Goal: Task Accomplishment & Management: Complete application form

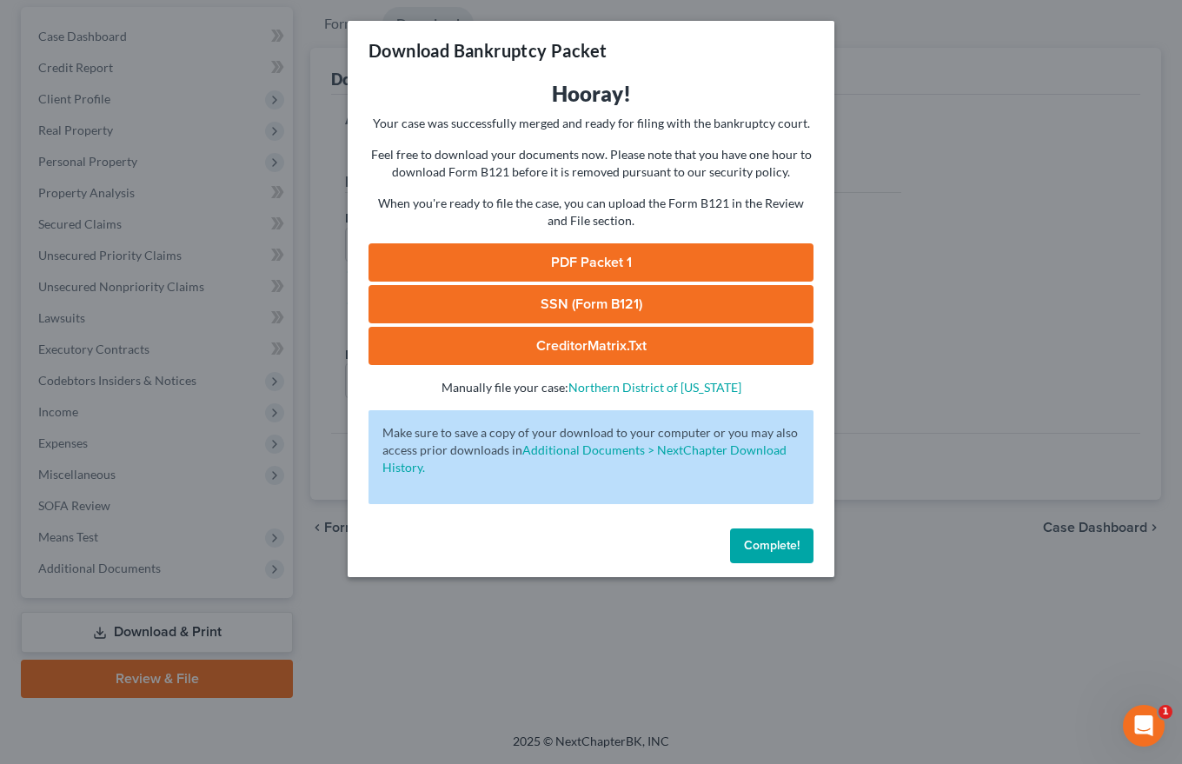
click at [774, 545] on span "Complete!" at bounding box center [772, 545] width 56 height 15
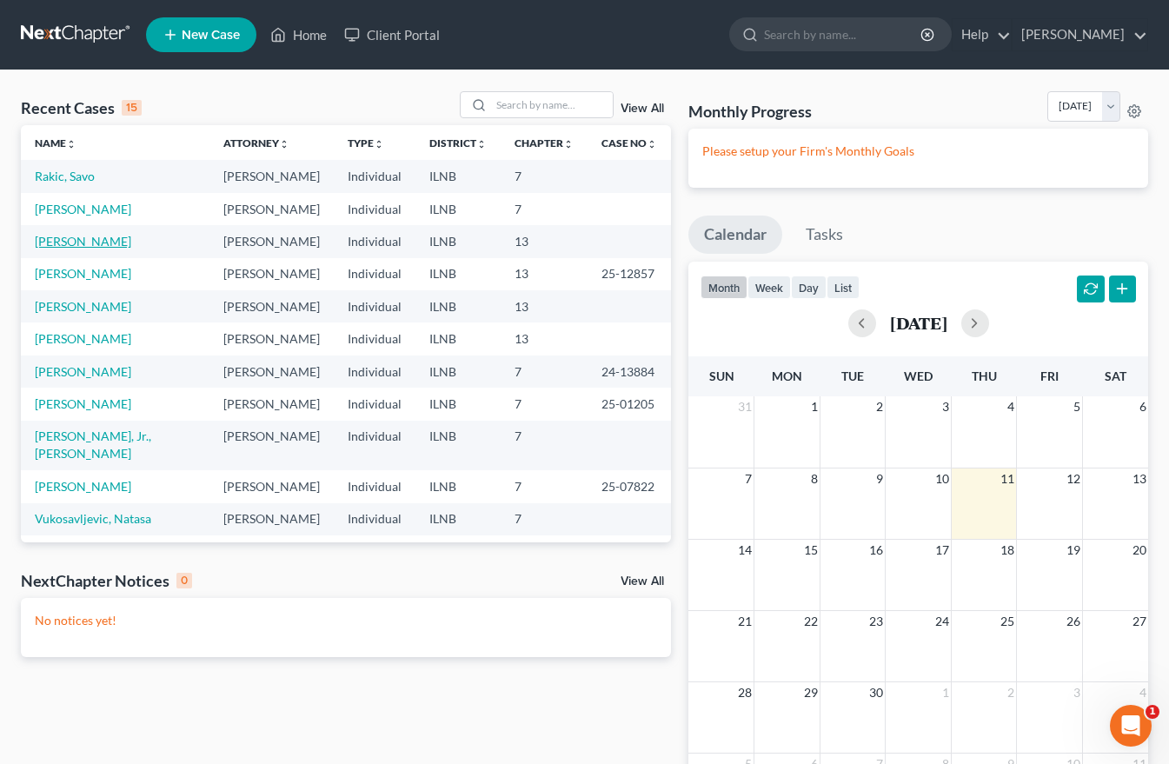
click at [56, 243] on link "Cail, Sylvester" at bounding box center [83, 241] width 96 height 15
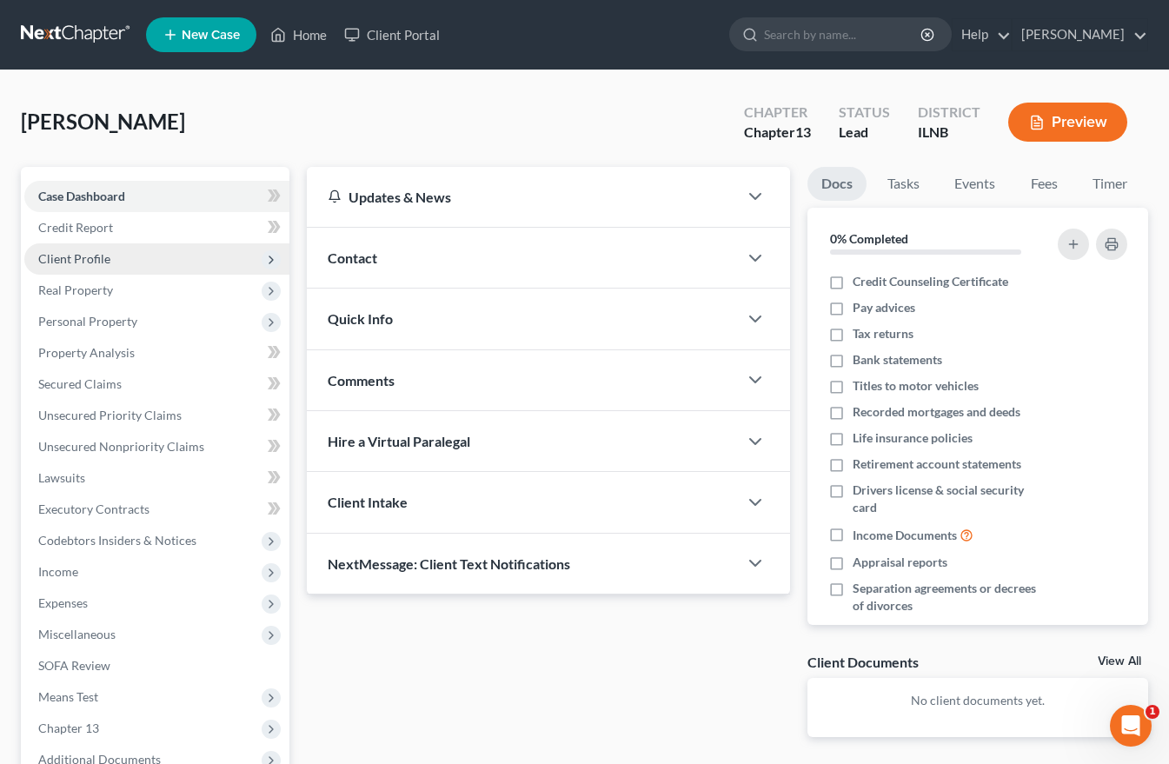
click at [83, 257] on span "Client Profile" at bounding box center [74, 258] width 72 height 15
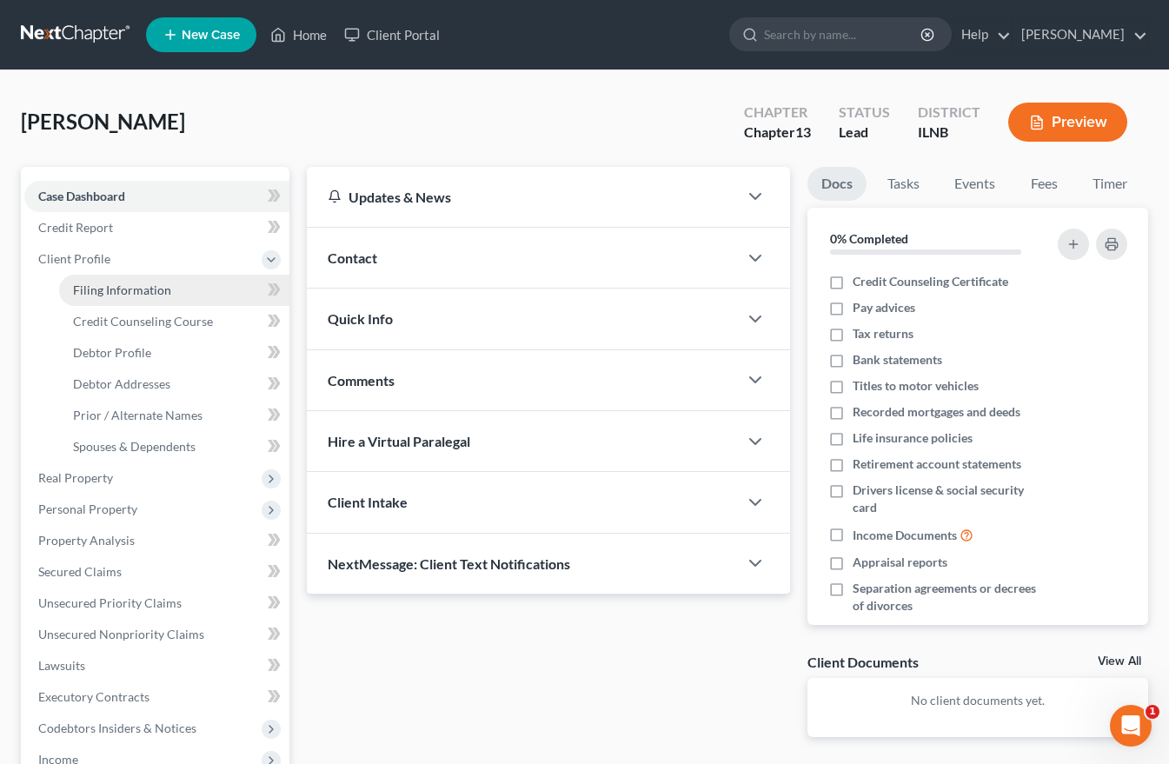
click at [108, 284] on span "Filing Information" at bounding box center [122, 289] width 98 height 15
select select "1"
select select "0"
select select "3"
select select "14"
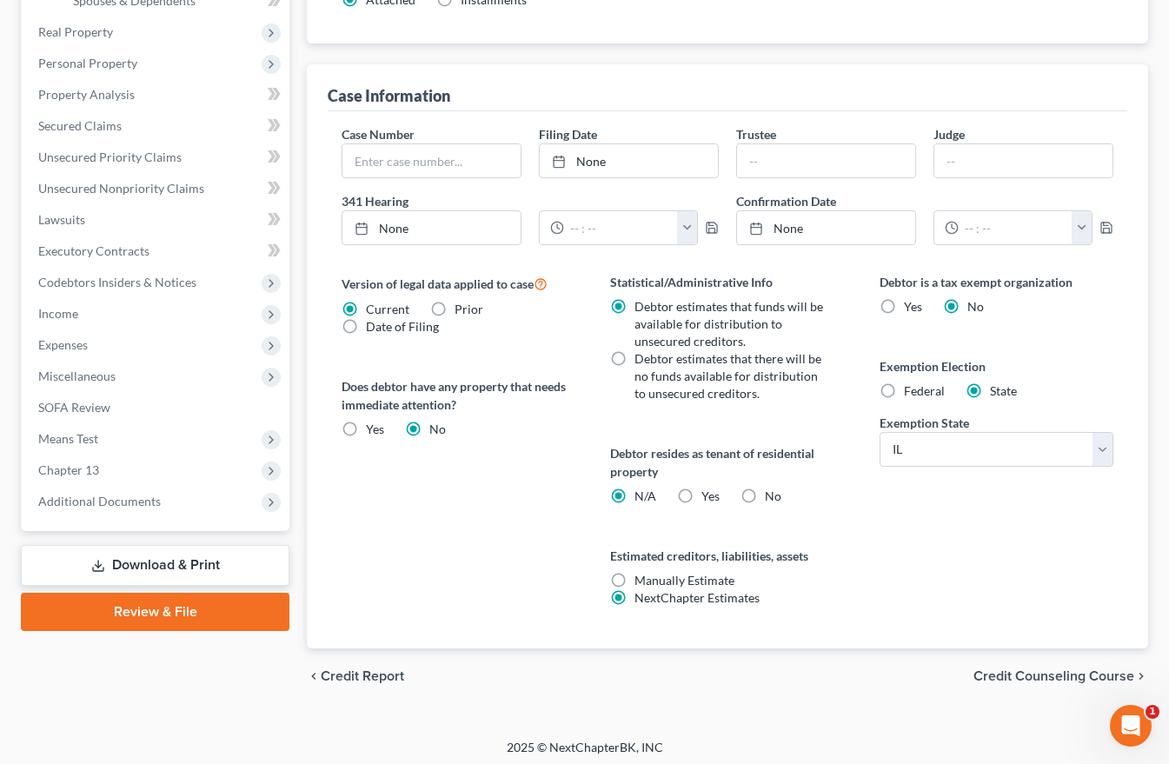
scroll to position [452, 0]
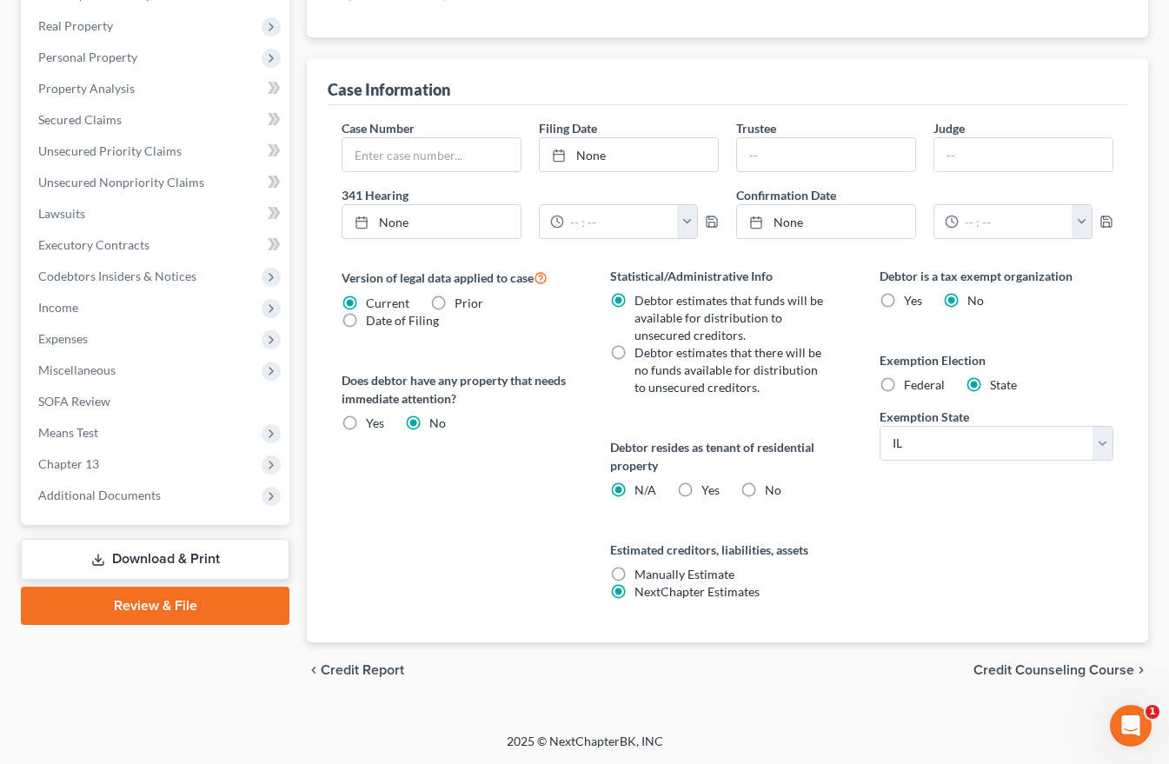
click at [1026, 669] on span "Credit Counseling Course" at bounding box center [1053, 670] width 161 height 14
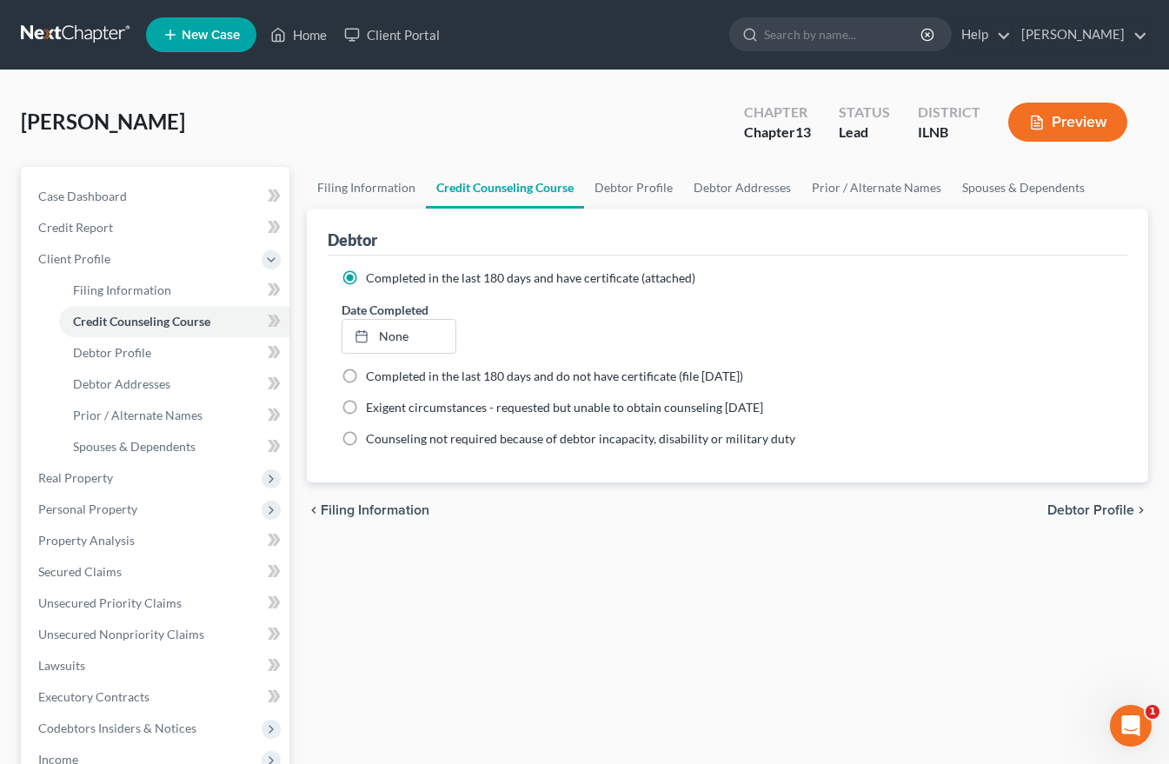
click at [366, 378] on label "Completed in the last 180 days and do not have certificate (file within 14 days)" at bounding box center [554, 376] width 377 height 17
click at [373, 378] on input "Completed in the last 180 days and do not have certificate (file within 14 days)" at bounding box center [378, 373] width 11 height 11
radio input "true"
radio input "false"
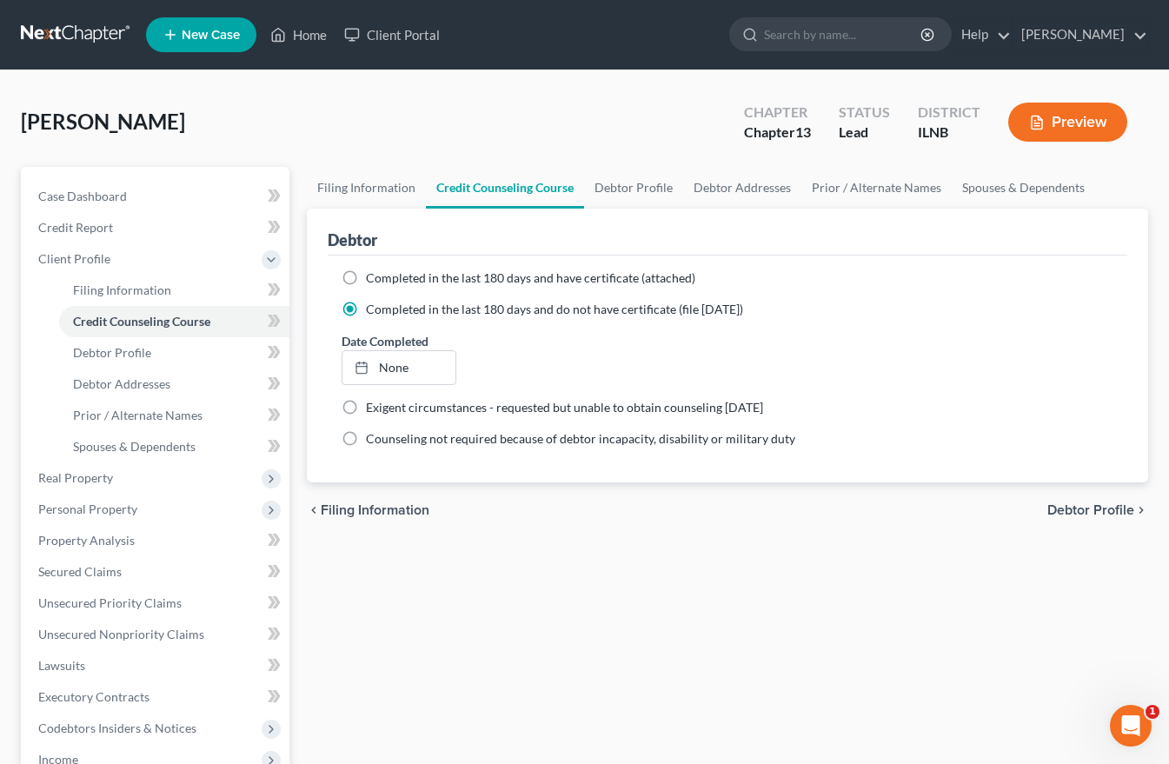
click at [1109, 509] on span "Debtor Profile" at bounding box center [1090, 510] width 87 height 14
select select "3"
select select "0"
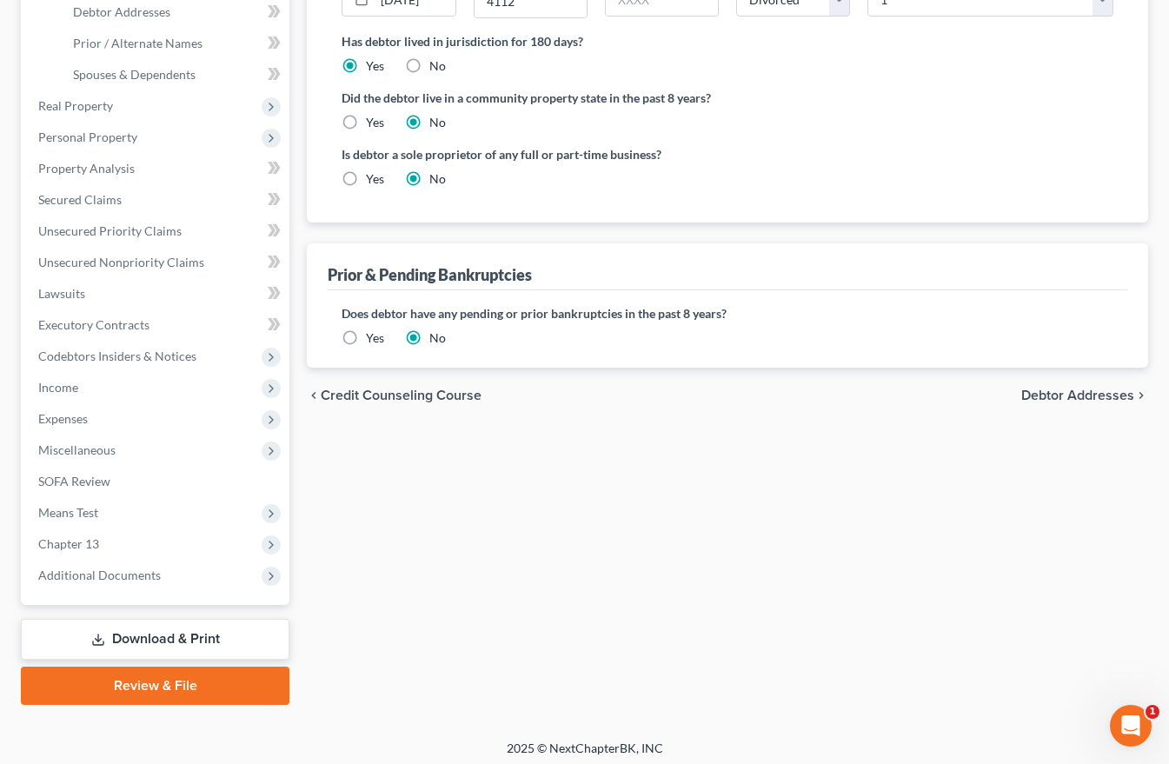
scroll to position [379, 0]
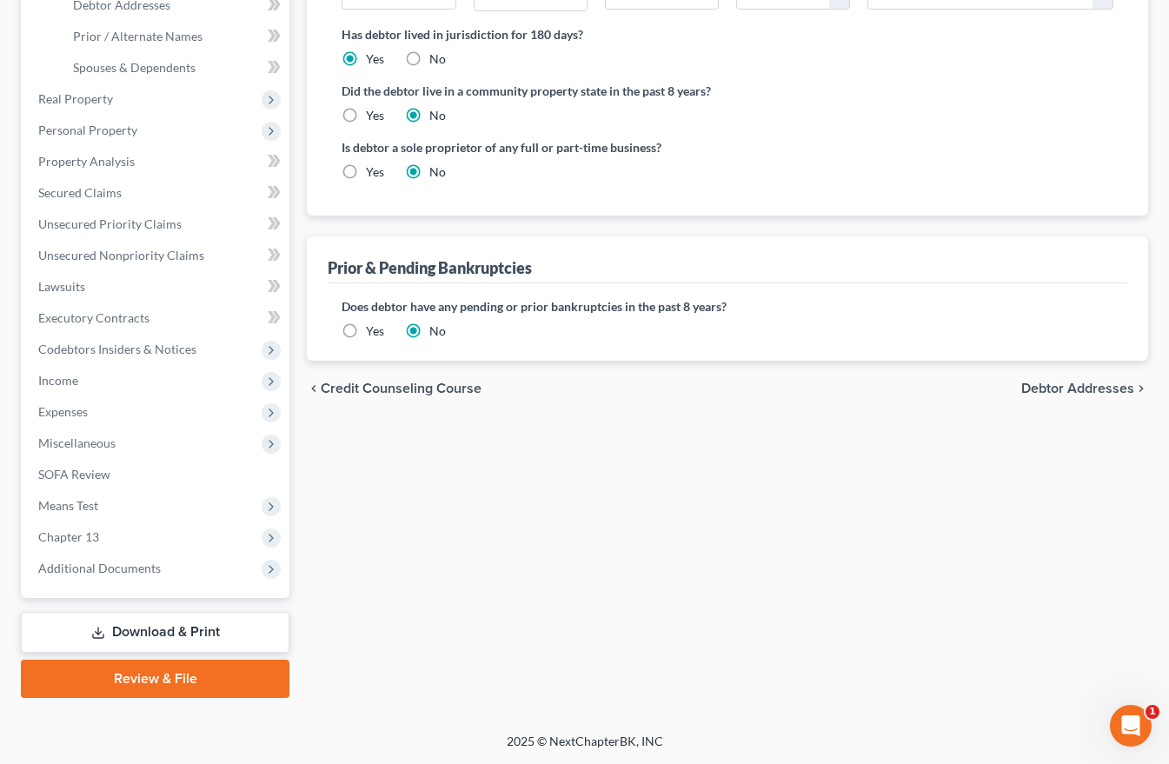
click at [1066, 390] on span "Debtor Addresses" at bounding box center [1077, 389] width 113 height 14
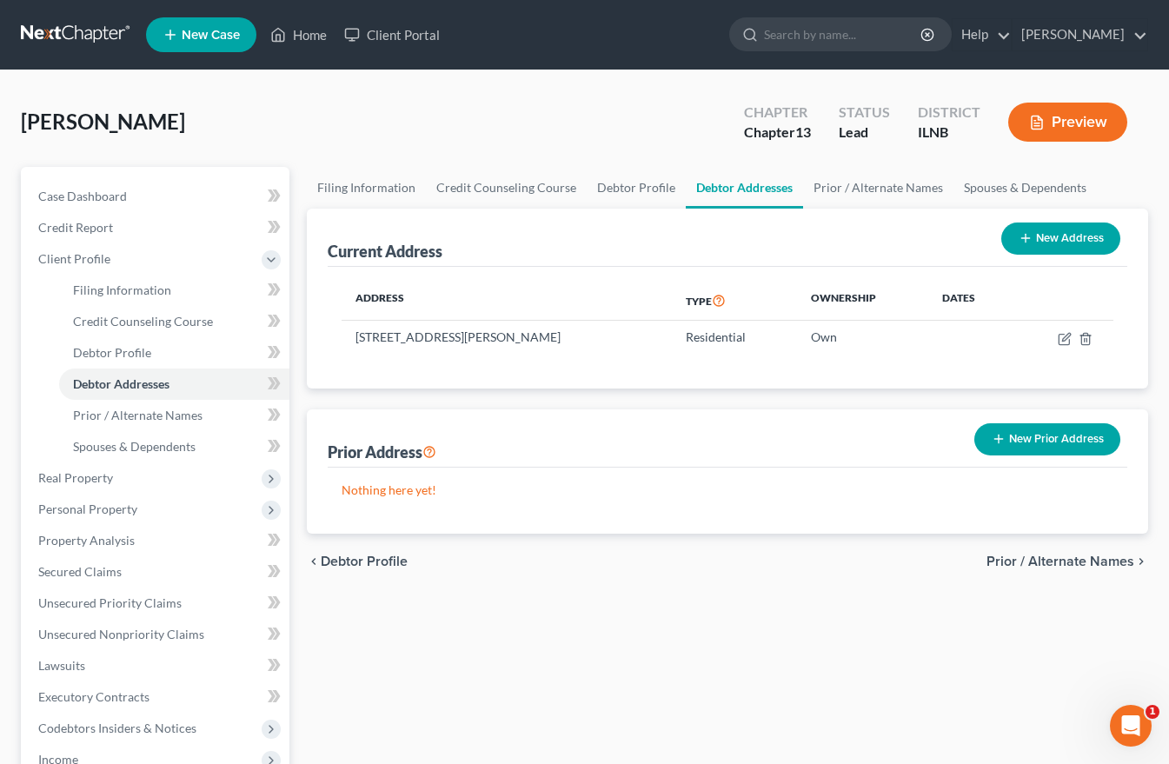
click at [1061, 442] on button "New Prior Address" at bounding box center [1047, 439] width 146 height 32
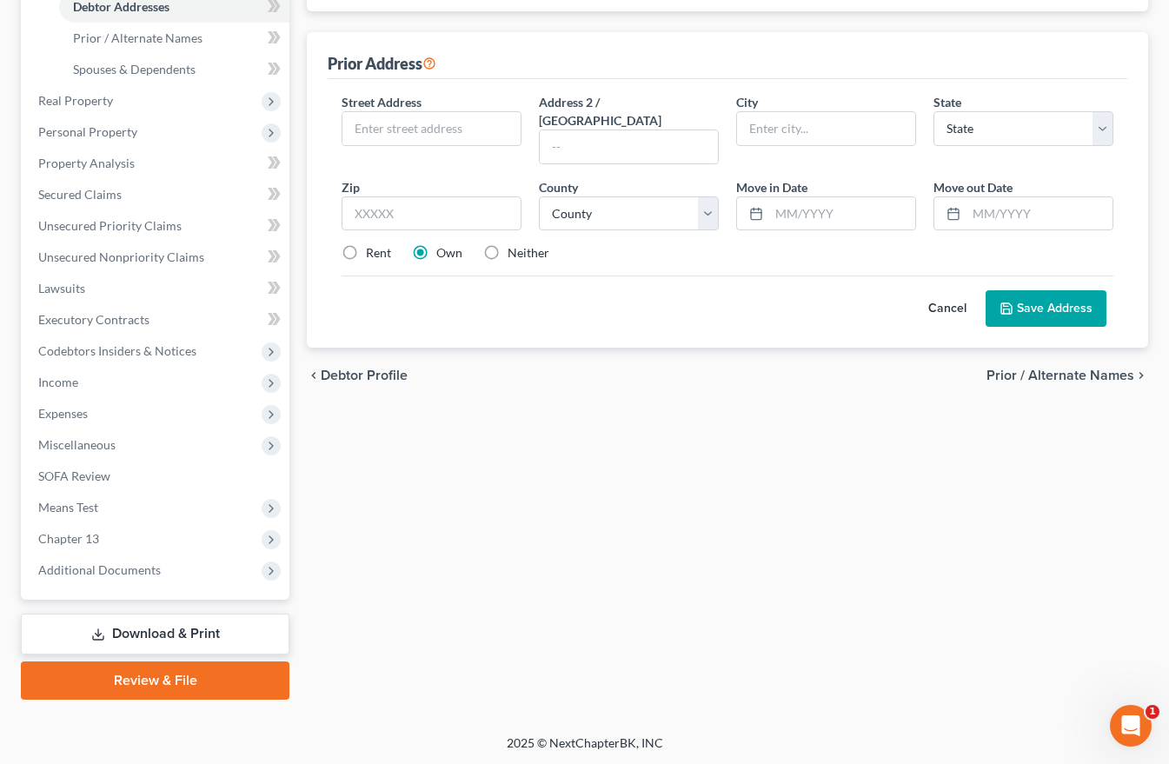
scroll to position [379, 0]
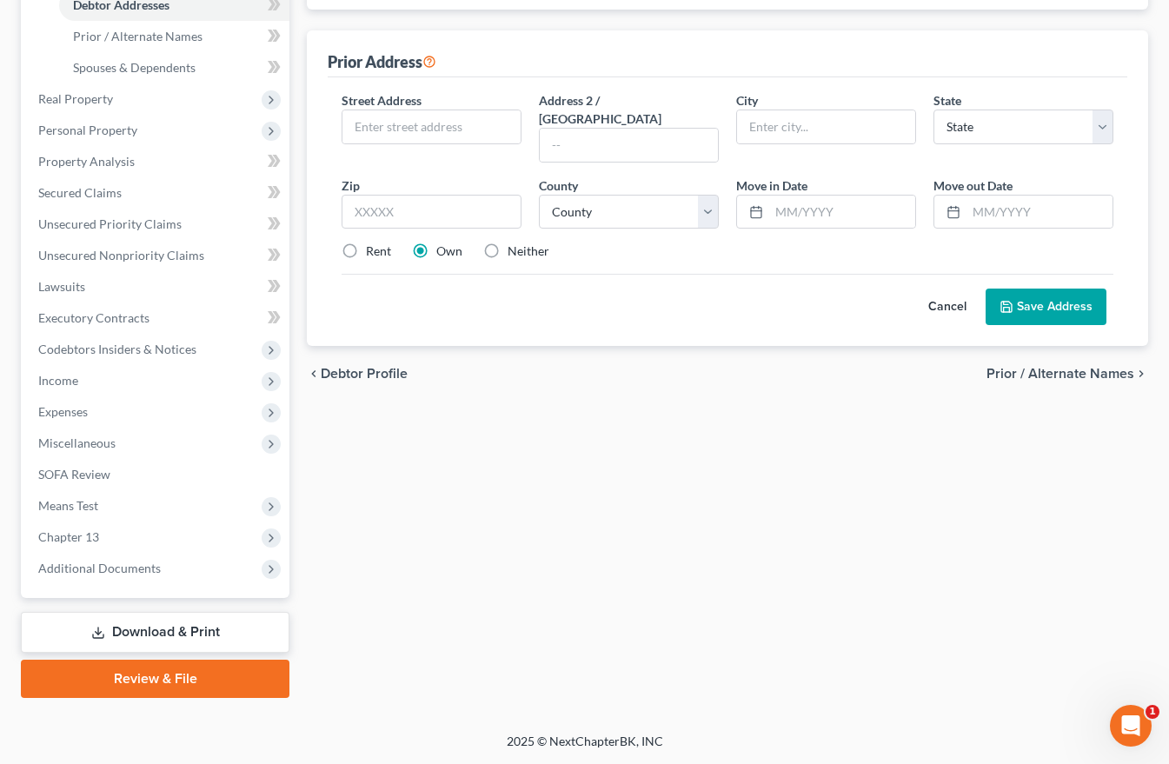
click at [1072, 367] on span "Prior / Alternate Names" at bounding box center [1060, 374] width 148 height 14
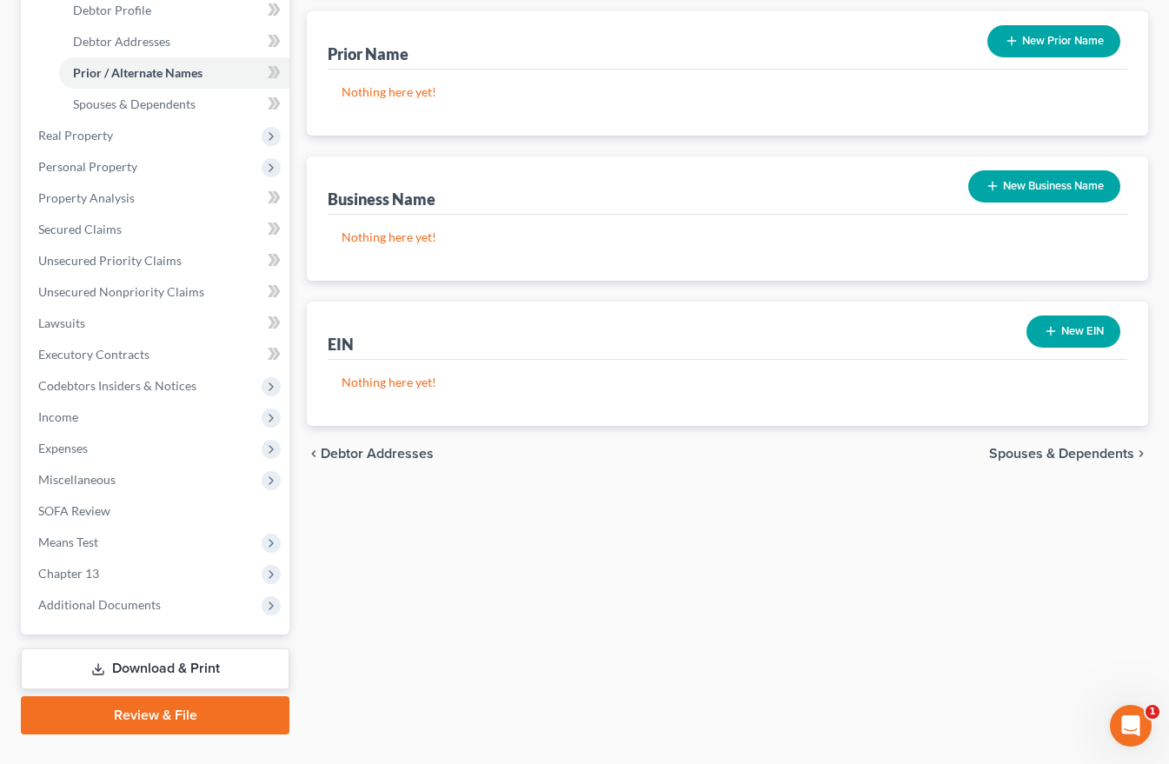
scroll to position [348, 0]
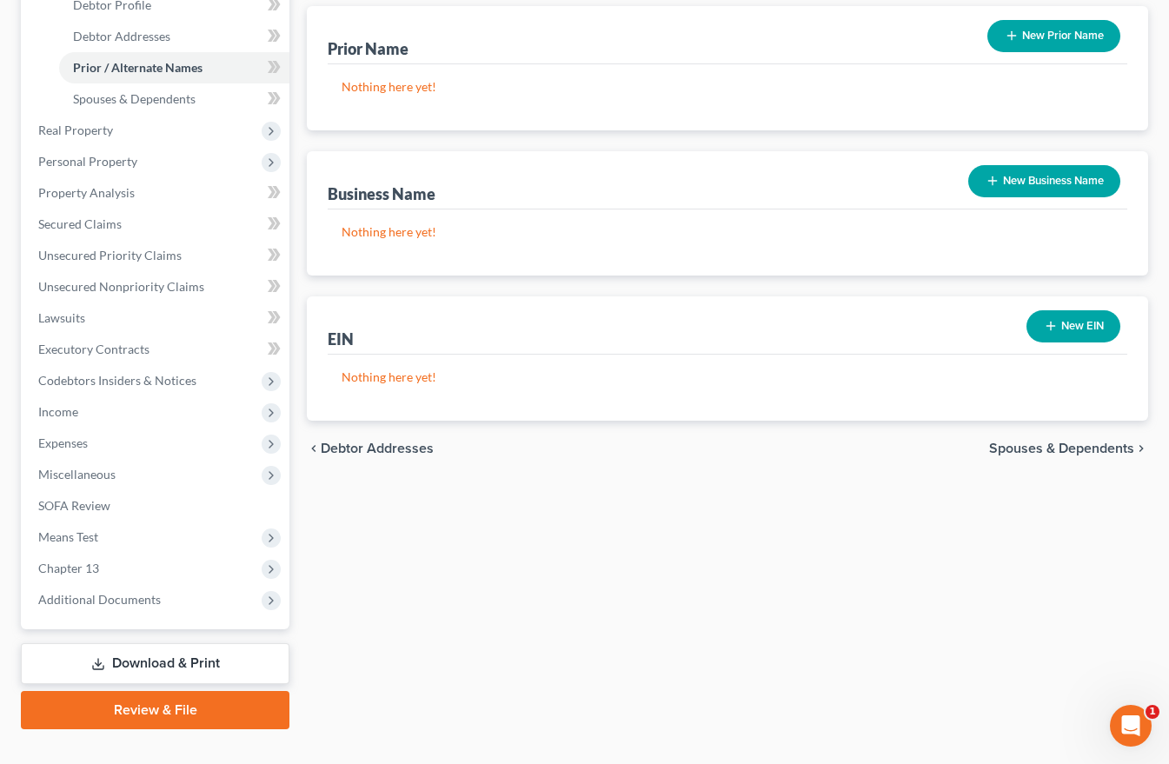
click at [1076, 444] on span "Spouses & Dependents" at bounding box center [1061, 449] width 145 height 14
